Goal: Find specific page/section: Find specific page/section

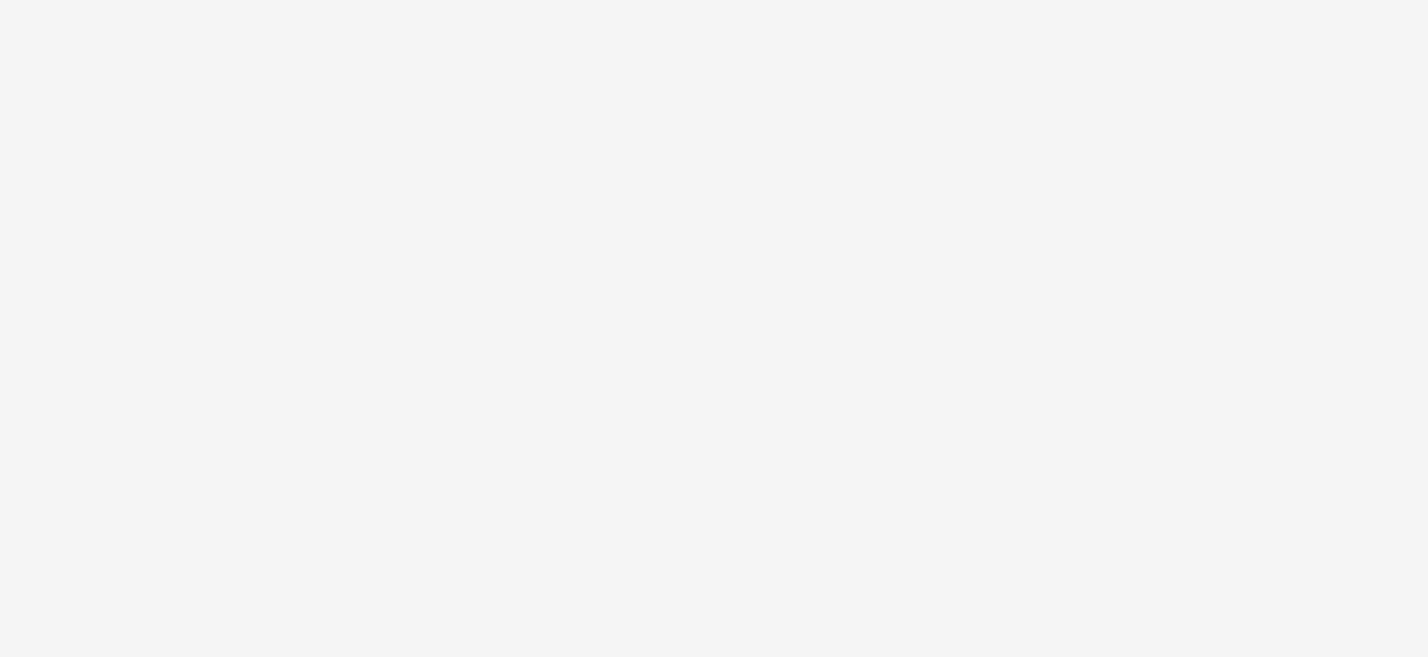
select select "ac009755-aa48-4799-8050-7a339a378eb8"
select select "79162ed7-0017-4339-93b0-3399b708648f"
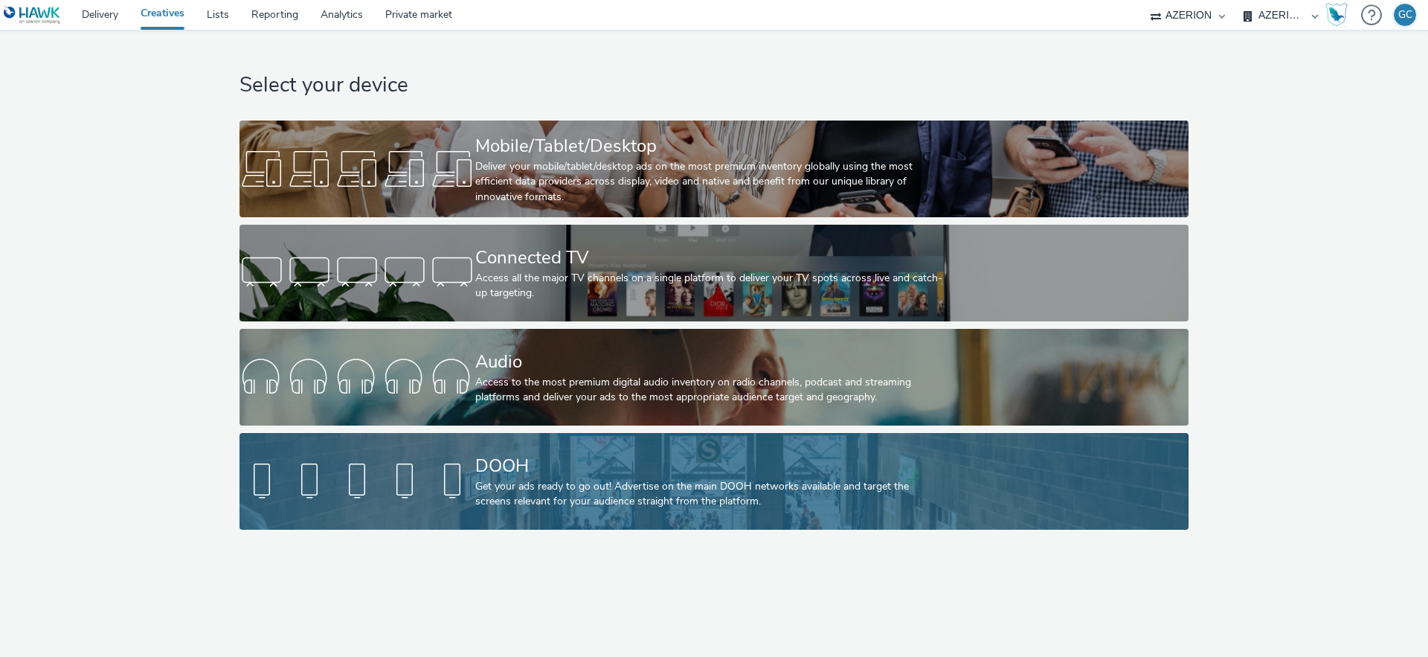
click at [558, 469] on div "DOOH" at bounding box center [710, 466] width 471 height 26
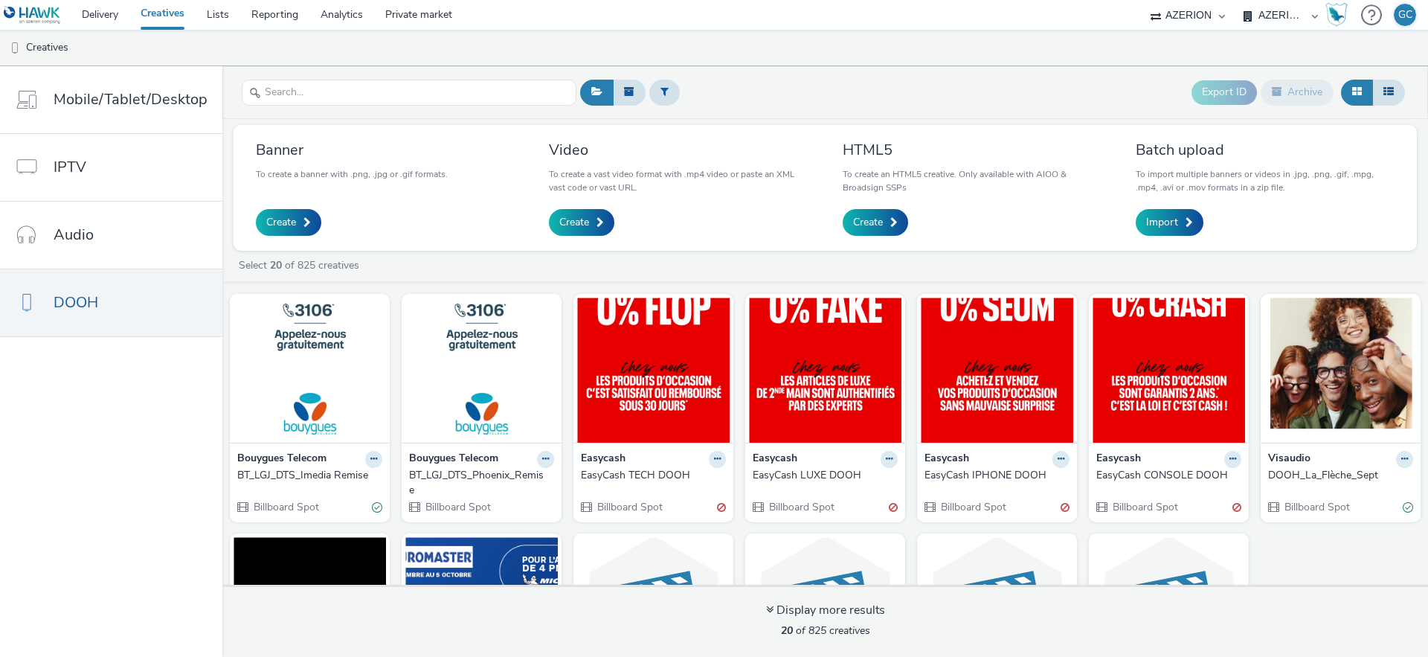
scroll to position [425, 0]
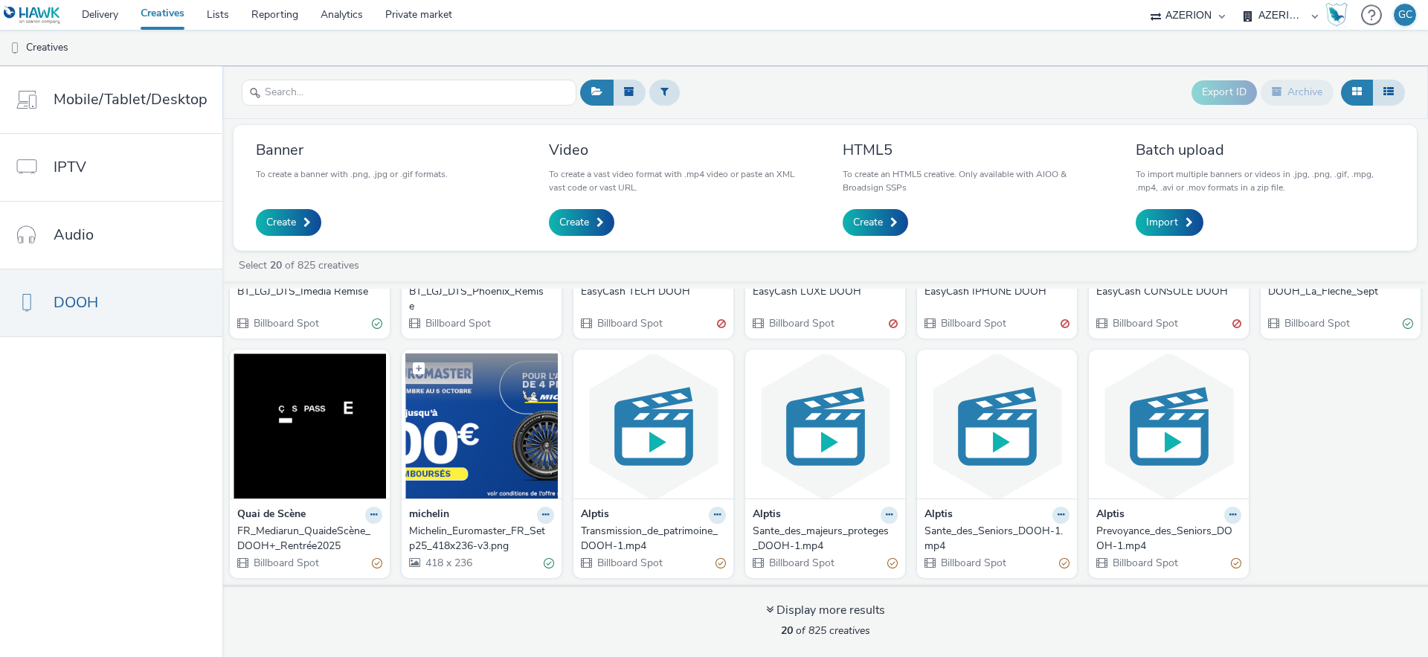
click at [490, 435] on img at bounding box center [481, 425] width 152 height 145
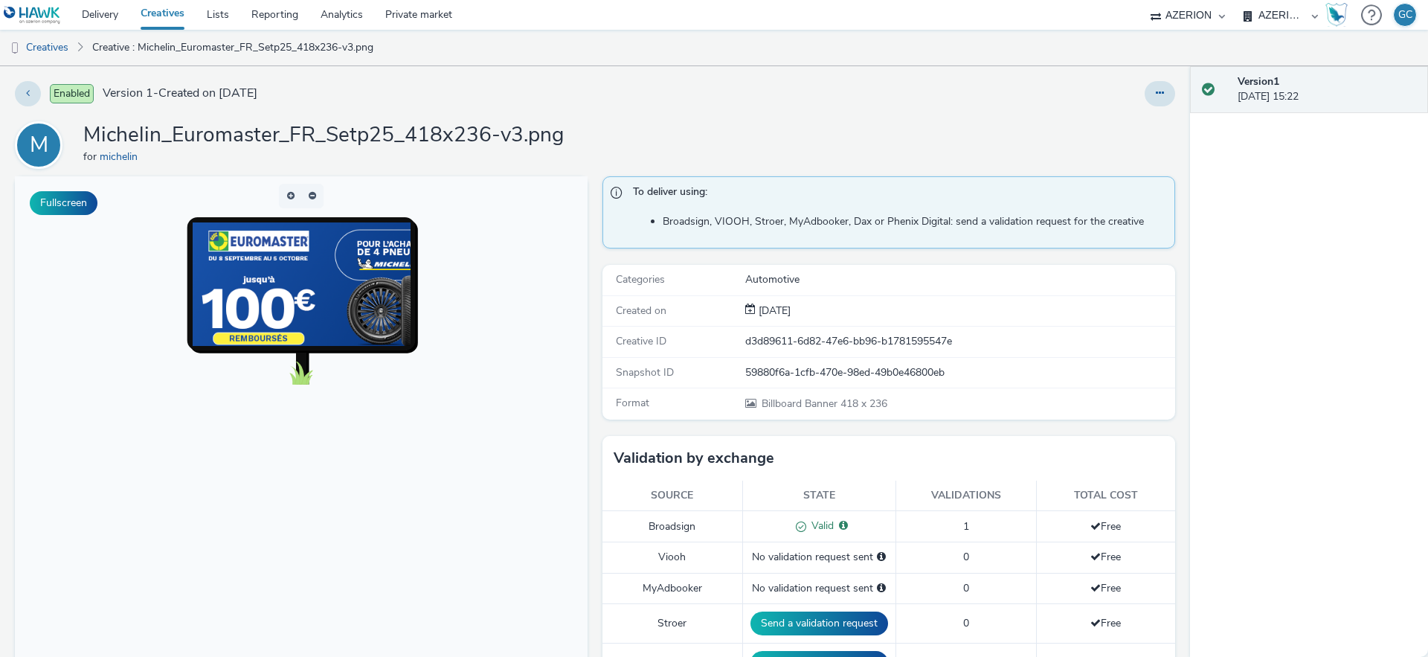
click at [587, 176] on html at bounding box center [301, 481] width 573 height 610
click at [64, 207] on button "Fullscreen" at bounding box center [64, 203] width 68 height 24
click at [67, 52] on link "Creatives" at bounding box center [38, 48] width 76 height 36
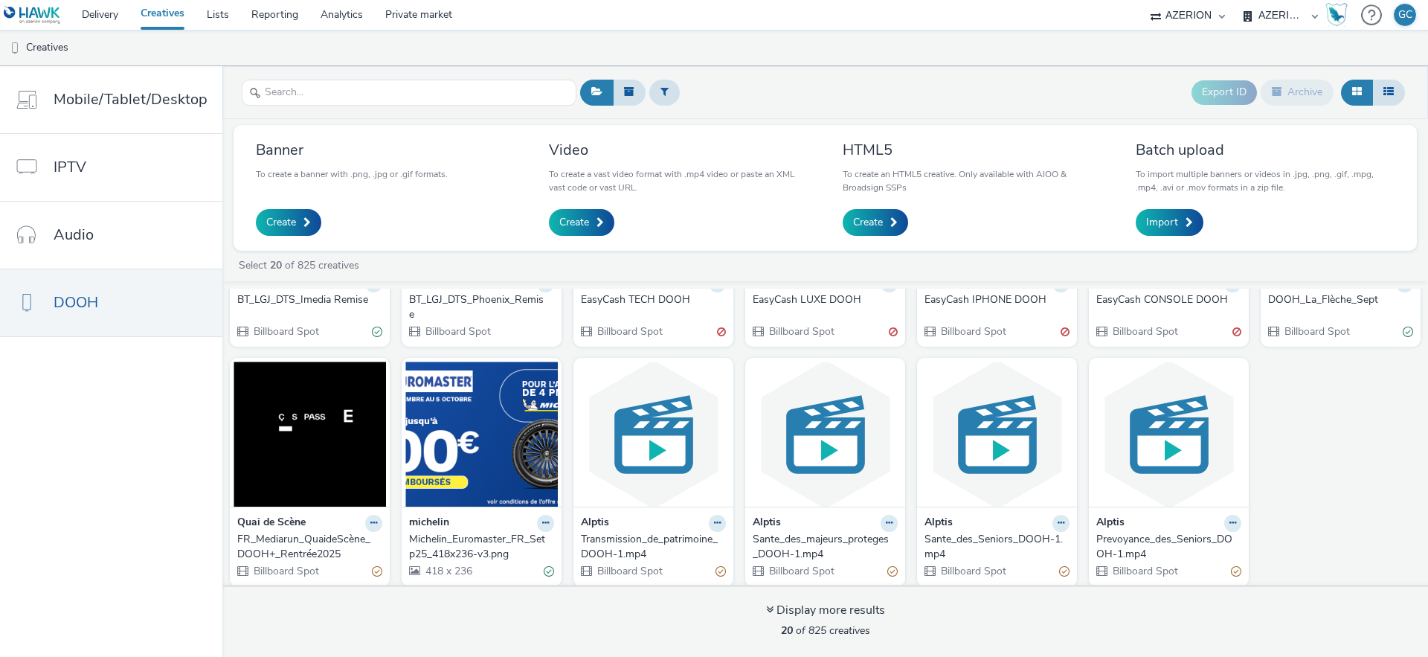
scroll to position [425, 0]
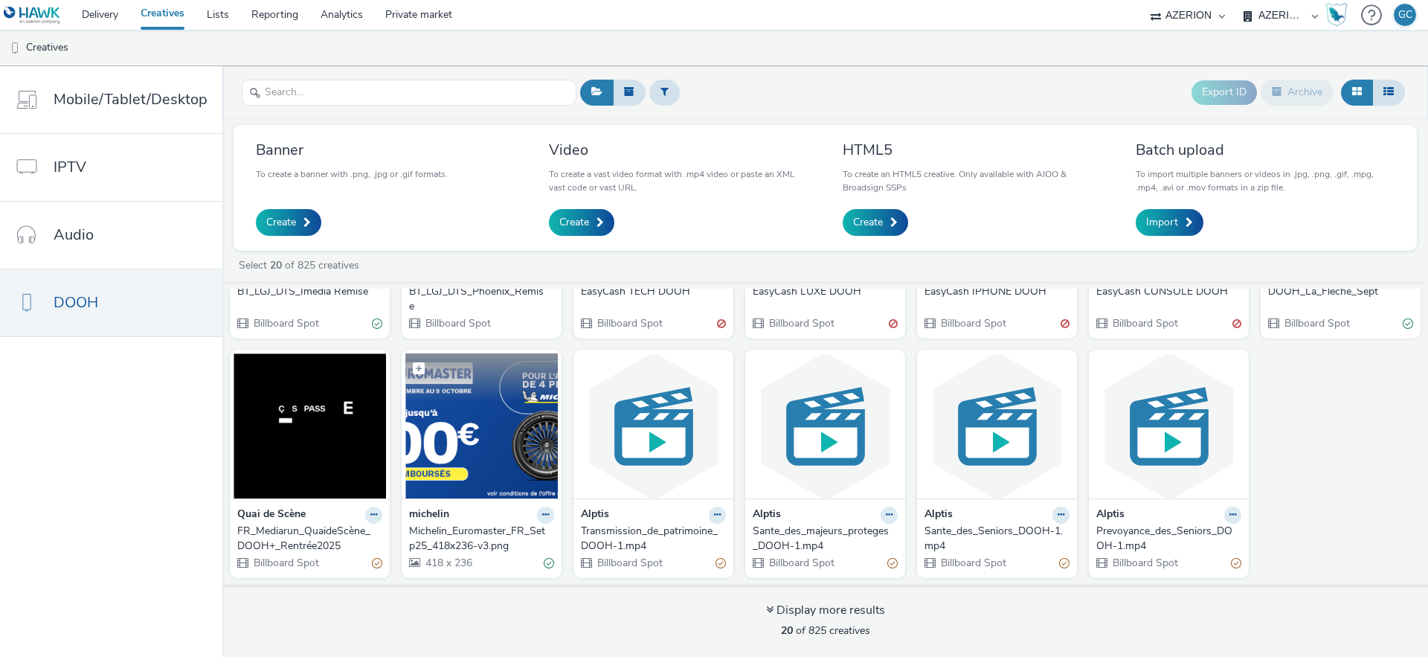
click at [483, 413] on img at bounding box center [481, 425] width 152 height 145
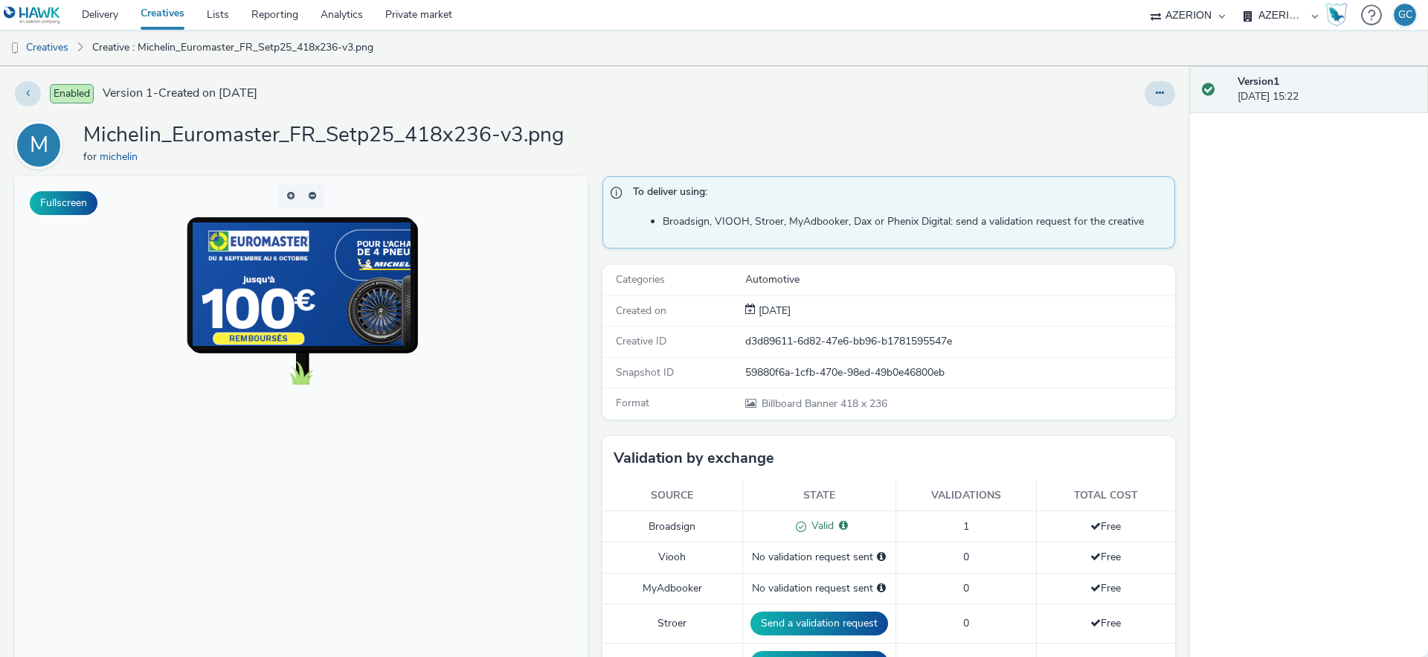
click at [347, 309] on img at bounding box center [318, 292] width 250 height 140
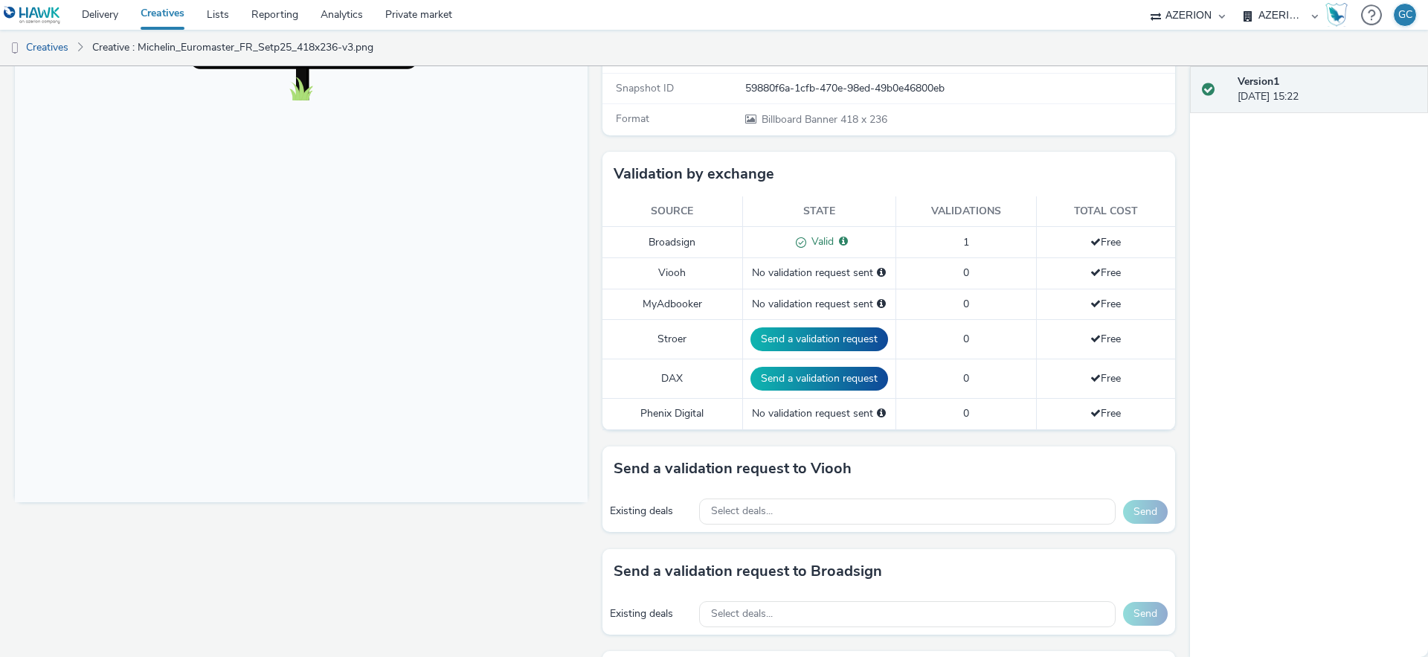
scroll to position [285, 0]
click at [581, 393] on body at bounding box center [301, 197] width 573 height 610
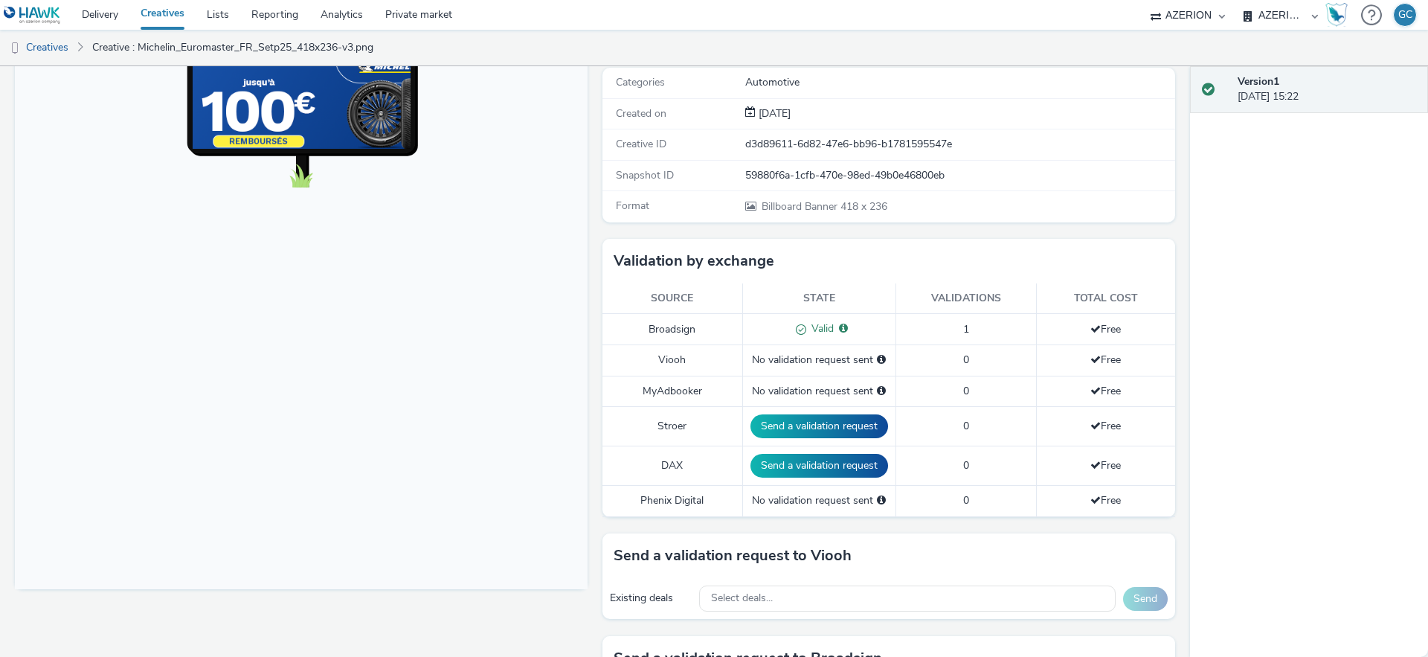
scroll to position [193, 0]
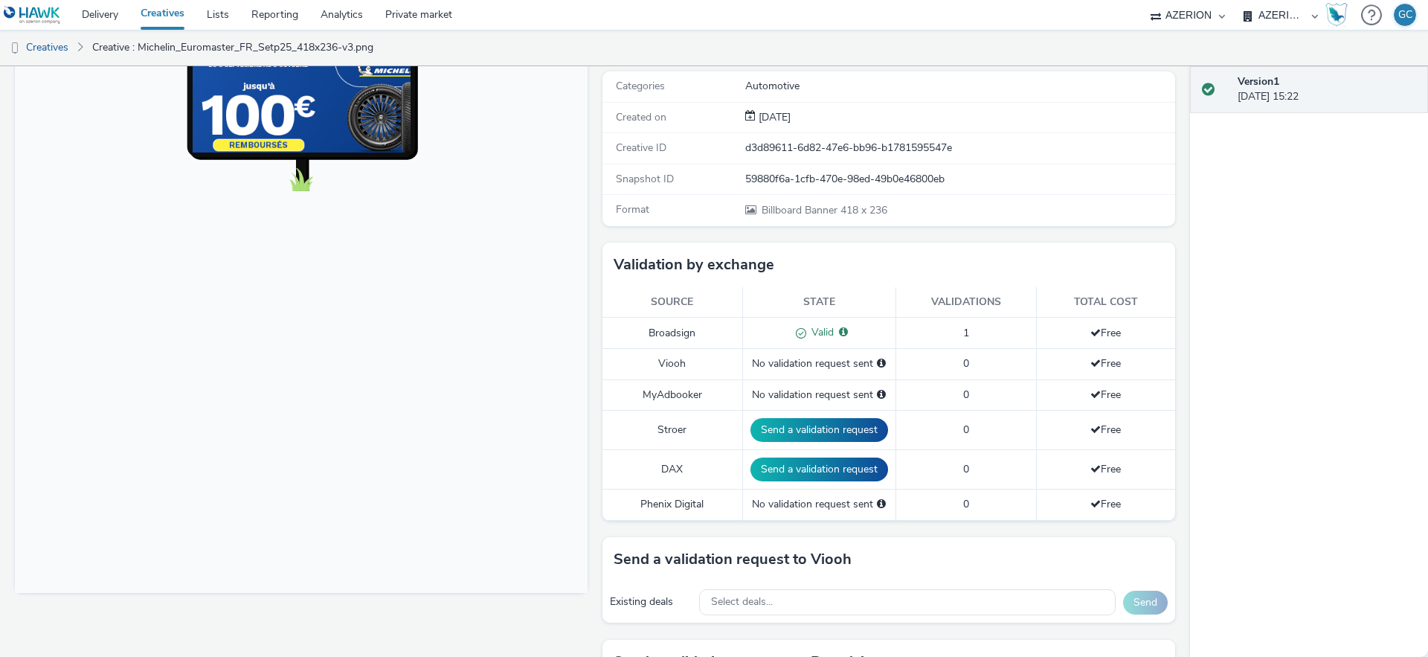
click at [581, 371] on body at bounding box center [301, 289] width 573 height 610
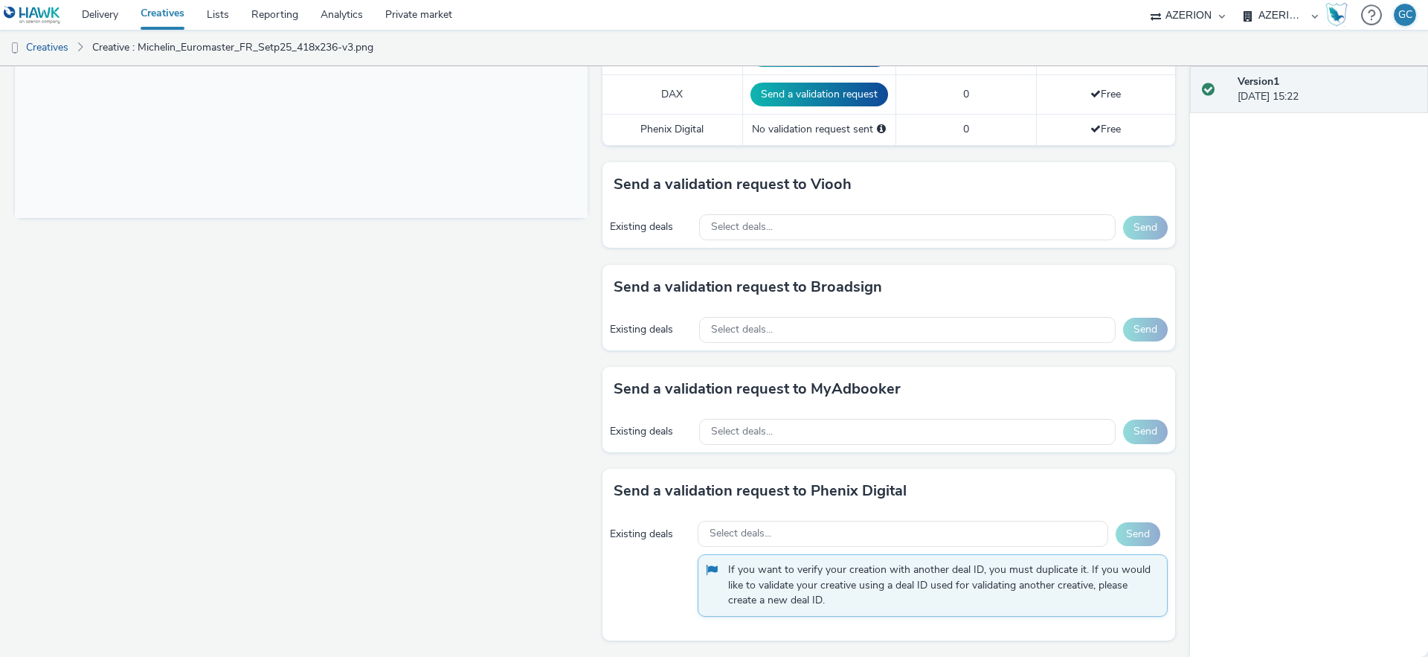
scroll to position [0, 0]
